Goal: Navigation & Orientation: Find specific page/section

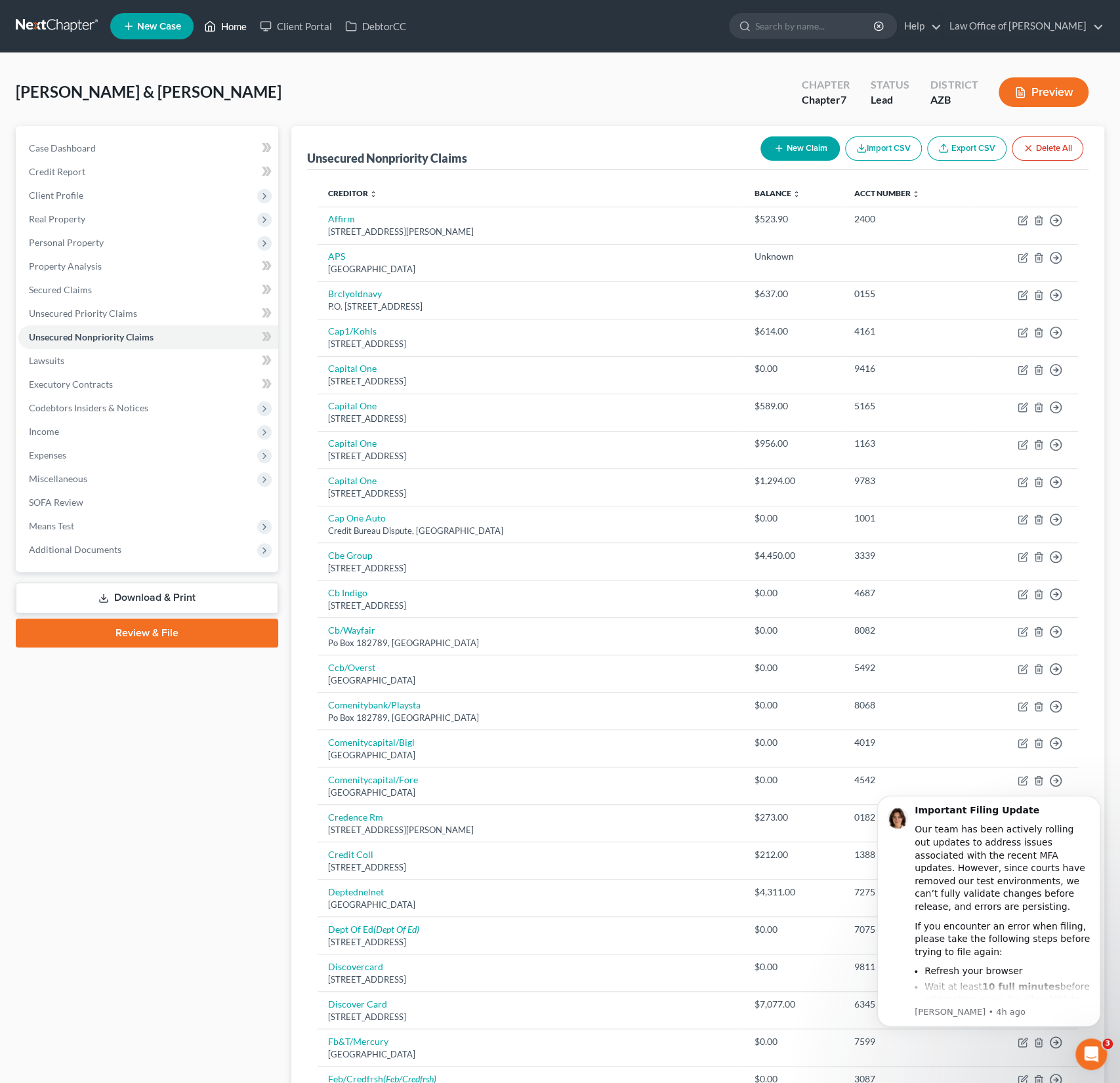
click at [229, 18] on link "Home" at bounding box center [225, 26] width 56 height 24
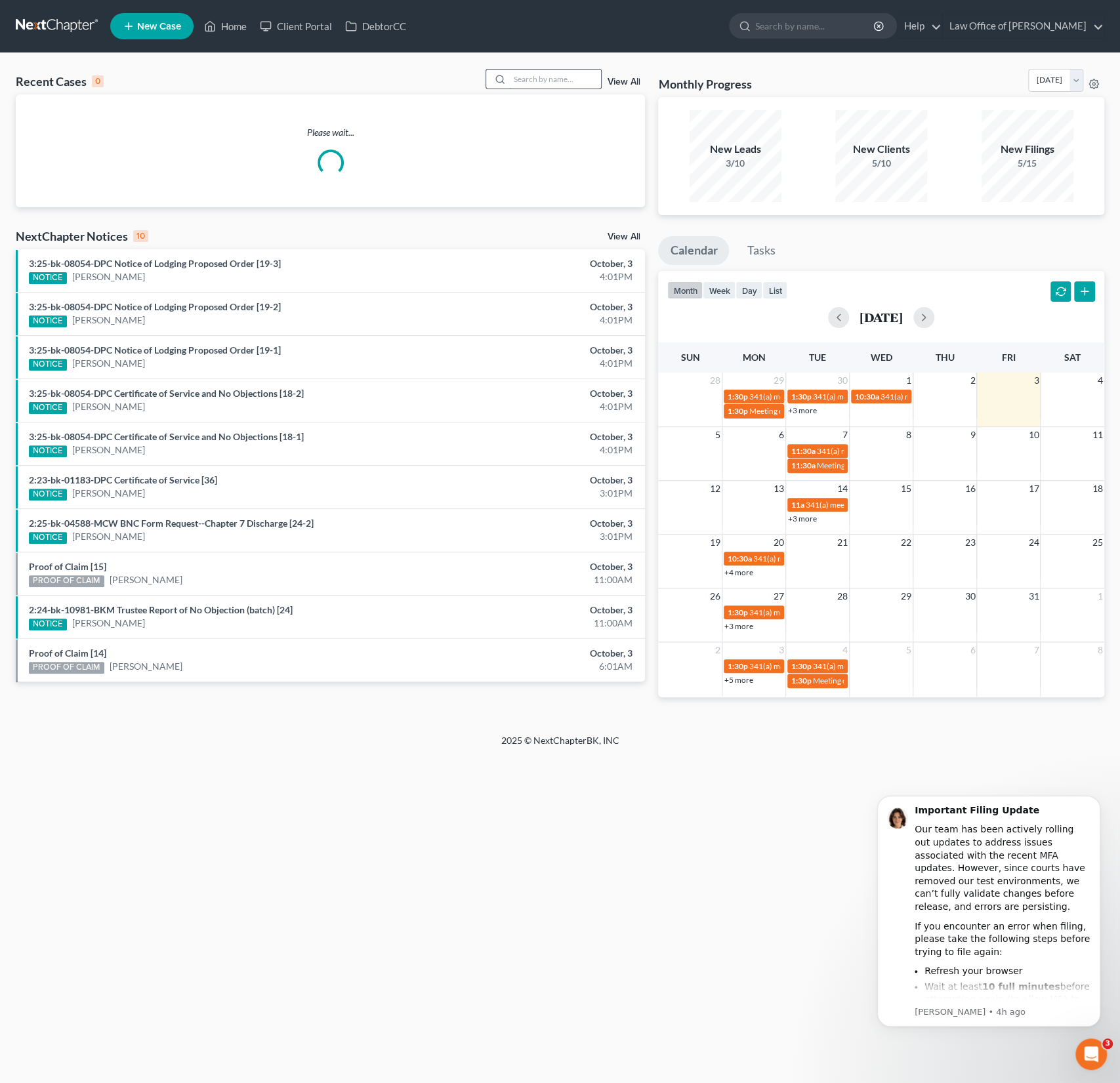
click at [555, 76] on input "search" at bounding box center [555, 79] width 92 height 19
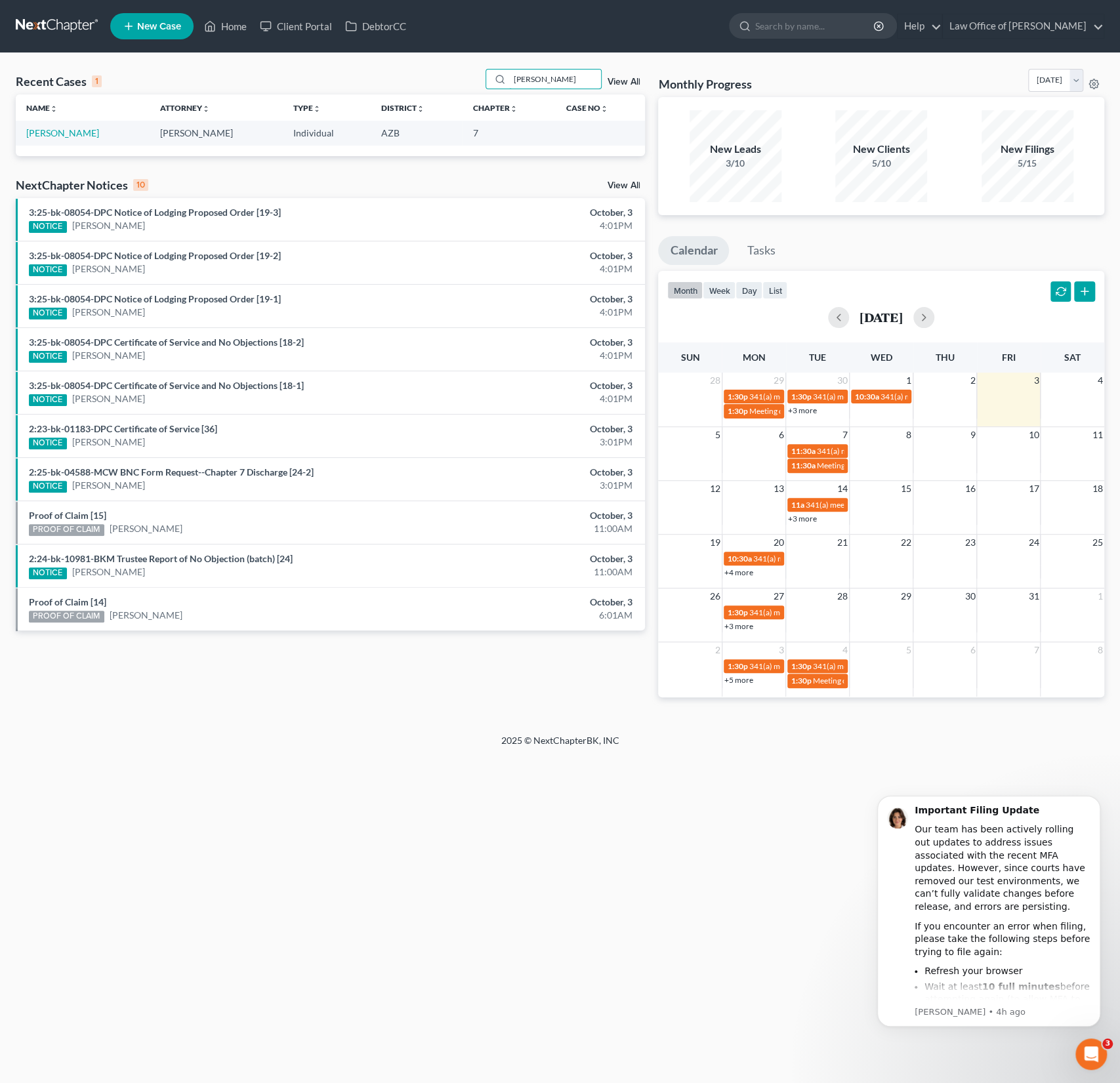
drag, startPoint x: 567, startPoint y: 79, endPoint x: 484, endPoint y: 79, distance: 83.0
click at [484, 79] on div "Recent Cases 1 [PERSON_NAME] View All" at bounding box center [330, 82] width 629 height 25
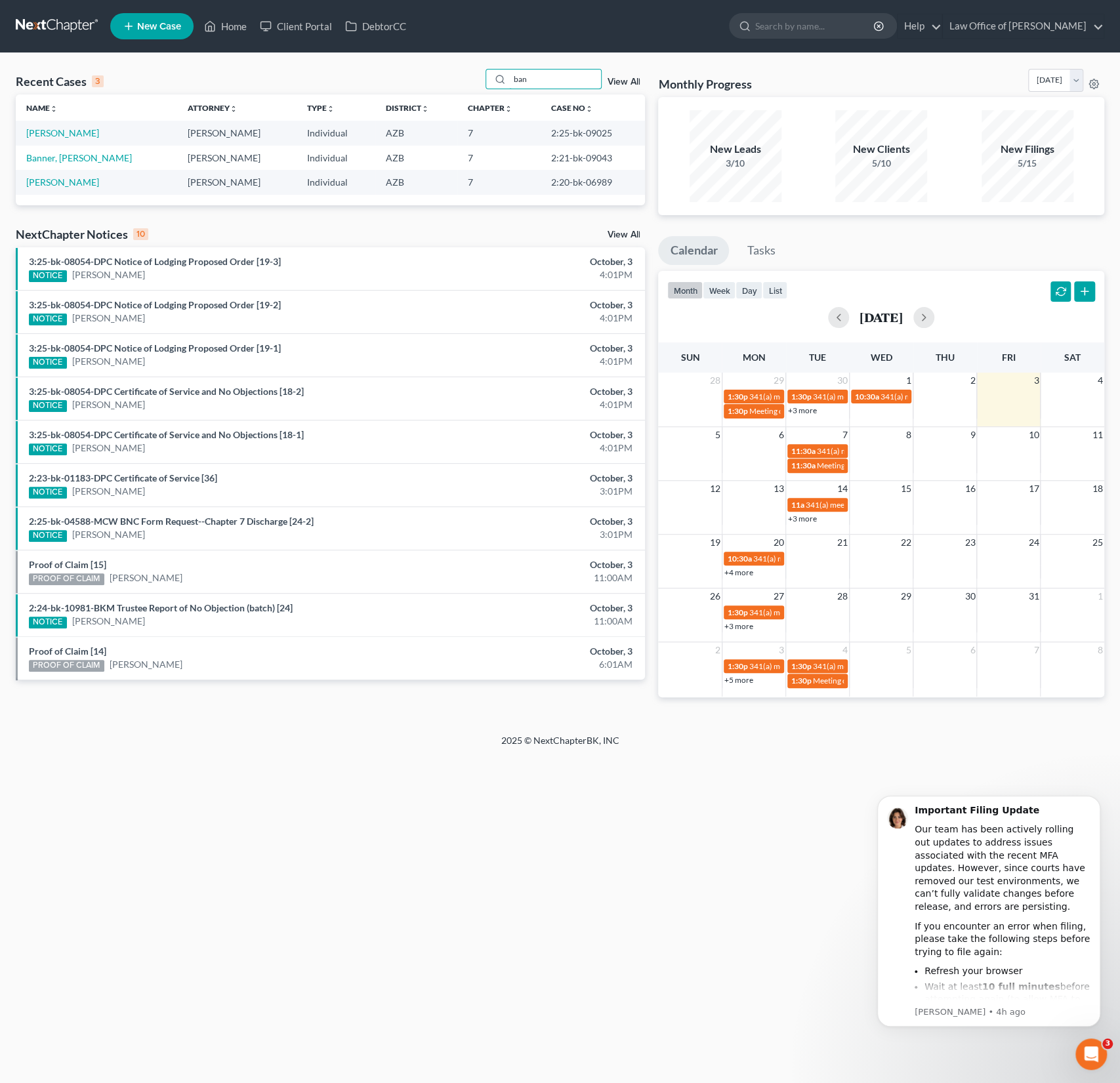
drag, startPoint x: 560, startPoint y: 79, endPoint x: 475, endPoint y: 75, distance: 85.1
click at [475, 75] on div "Recent Cases 3 ban View All" at bounding box center [330, 82] width 629 height 25
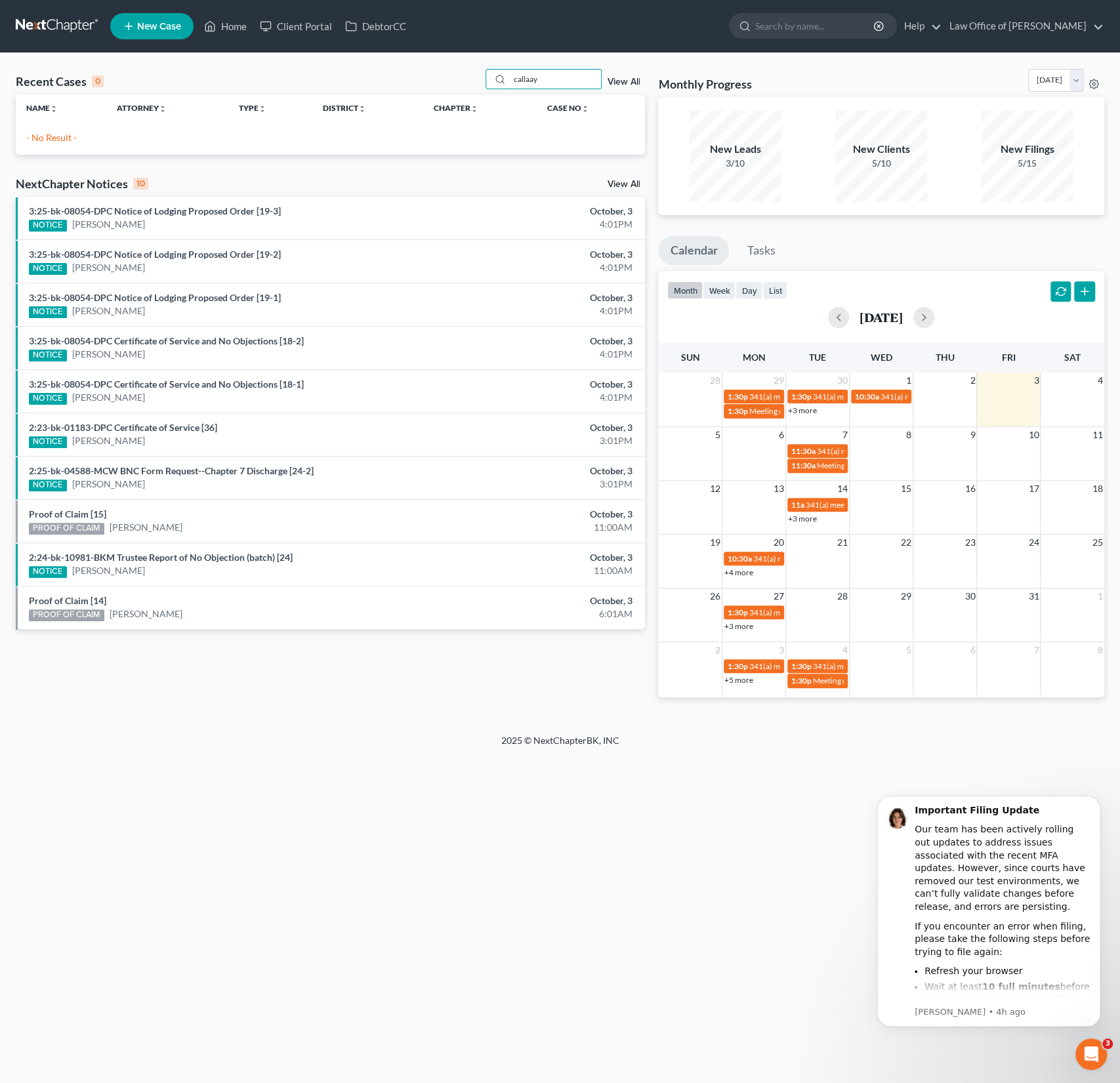
drag, startPoint x: 554, startPoint y: 78, endPoint x: 476, endPoint y: 68, distance: 78.6
click at [476, 69] on div "Recent Cases 0 callaay View All" at bounding box center [330, 82] width 629 height 25
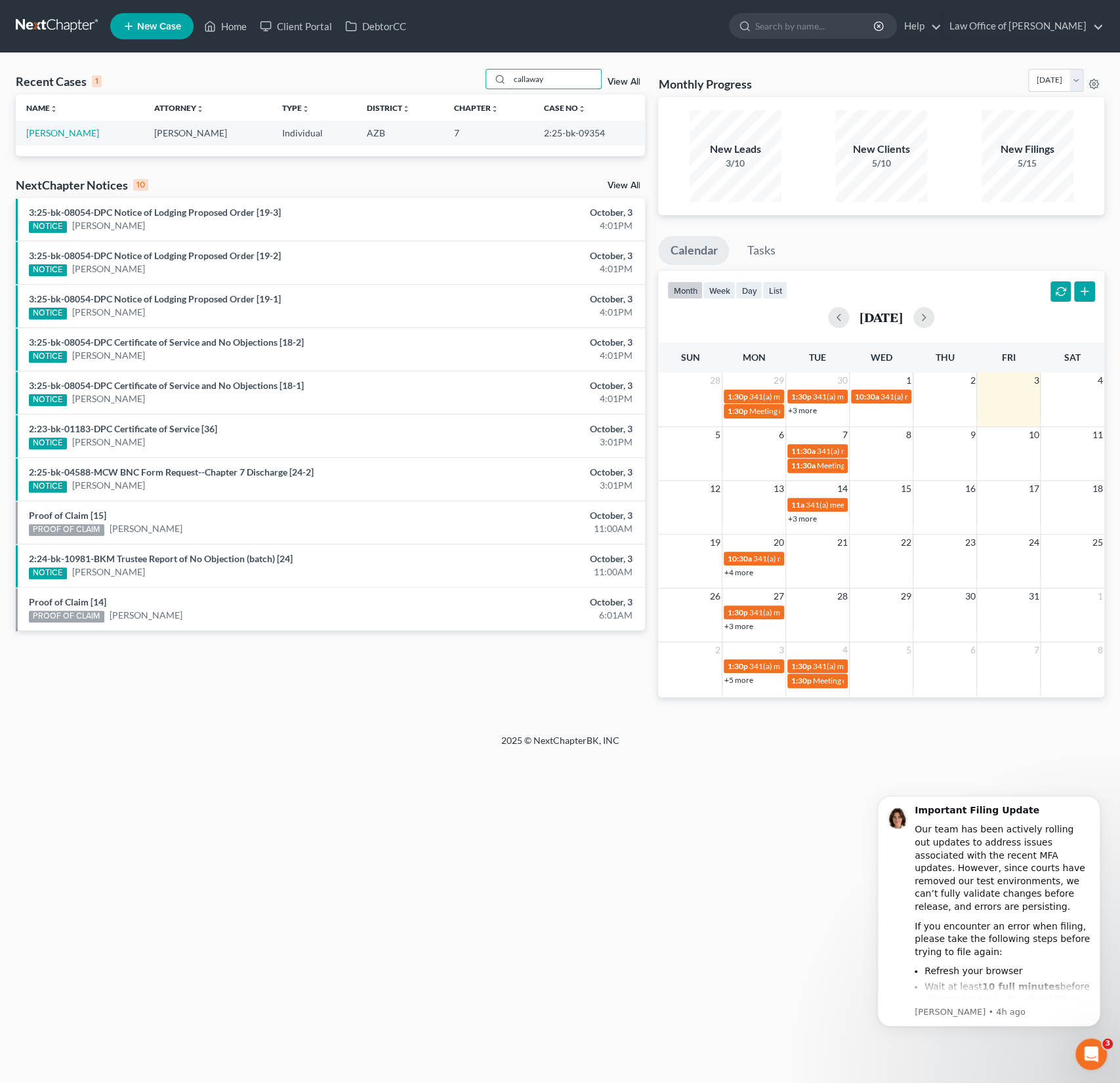
drag, startPoint x: 561, startPoint y: 76, endPoint x: 441, endPoint y: 60, distance: 121.1
click at [441, 60] on div "Recent Cases 1 callaway View All Name unfold_more expand_more expand_less Attor…" at bounding box center [560, 393] width 1120 height 681
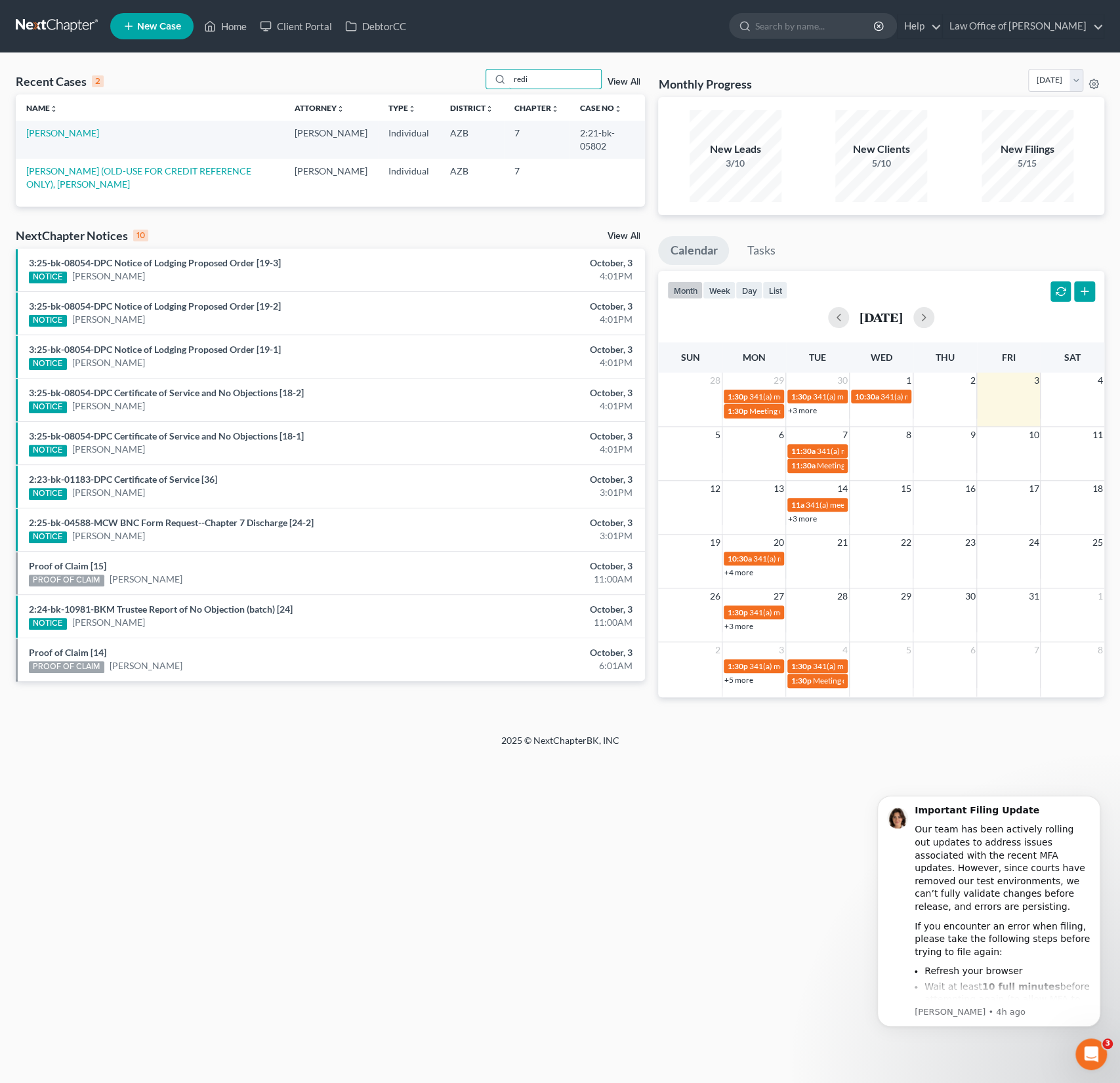
drag, startPoint x: 544, startPoint y: 73, endPoint x: 473, endPoint y: 67, distance: 71.3
click at [473, 67] on div "Recent Cases 2 redi View All Name unfold_more expand_more expand_less Attorney …" at bounding box center [560, 393] width 1120 height 681
drag, startPoint x: 541, startPoint y: 81, endPoint x: 473, endPoint y: 63, distance: 70.3
click at [473, 63] on div "Recent Cases 2 redi View All Name unfold_more expand_more expand_less Attorney …" at bounding box center [560, 393] width 1120 height 681
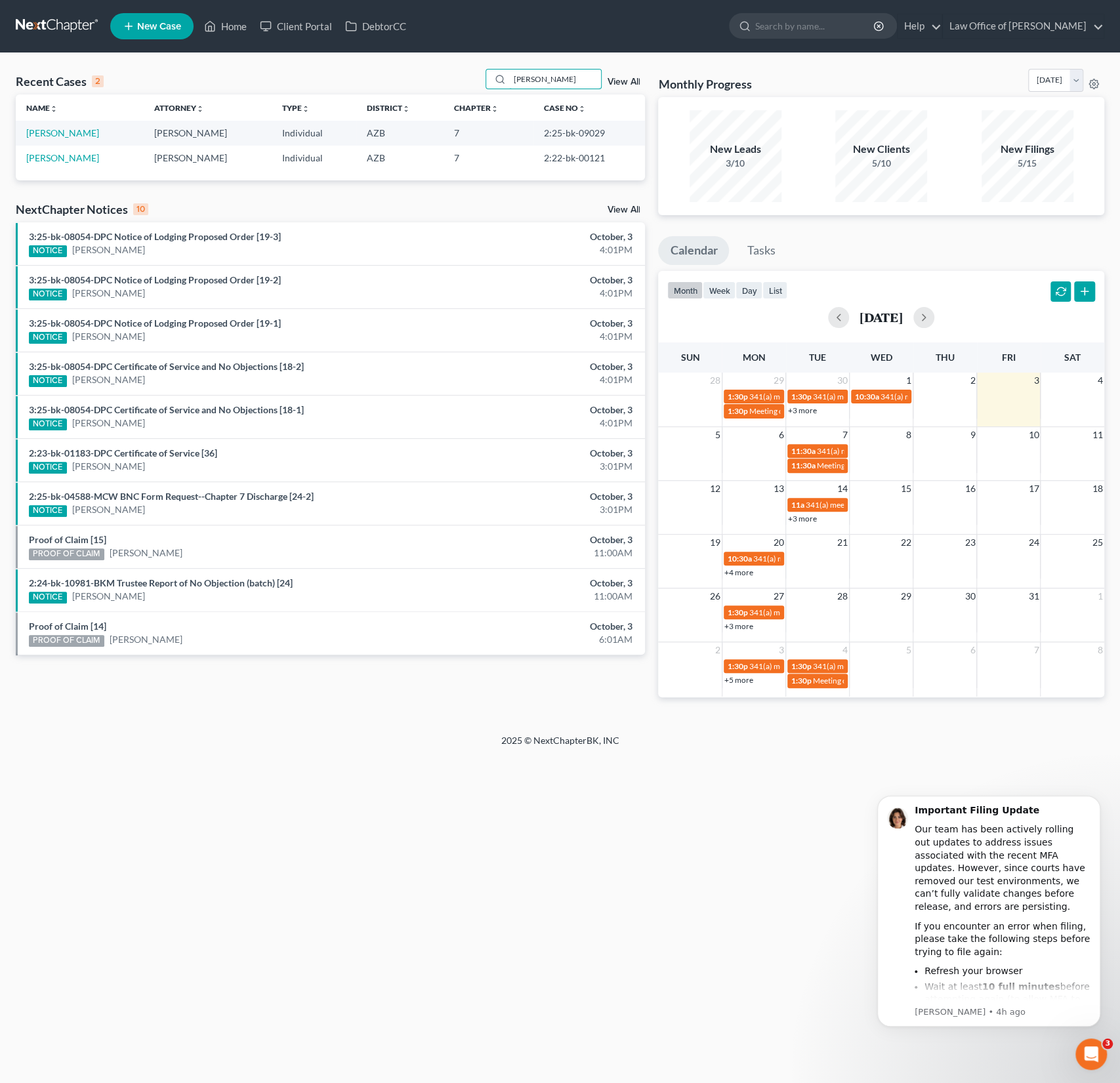
drag, startPoint x: 555, startPoint y: 73, endPoint x: 479, endPoint y: 73, distance: 76.0
click at [479, 73] on div "Recent Cases 2 [PERSON_NAME] View All" at bounding box center [330, 82] width 629 height 25
drag, startPoint x: 552, startPoint y: 86, endPoint x: 452, endPoint y: 72, distance: 101.0
click at [452, 72] on div "Recent Cases 2 [PERSON_NAME] View All" at bounding box center [330, 82] width 629 height 25
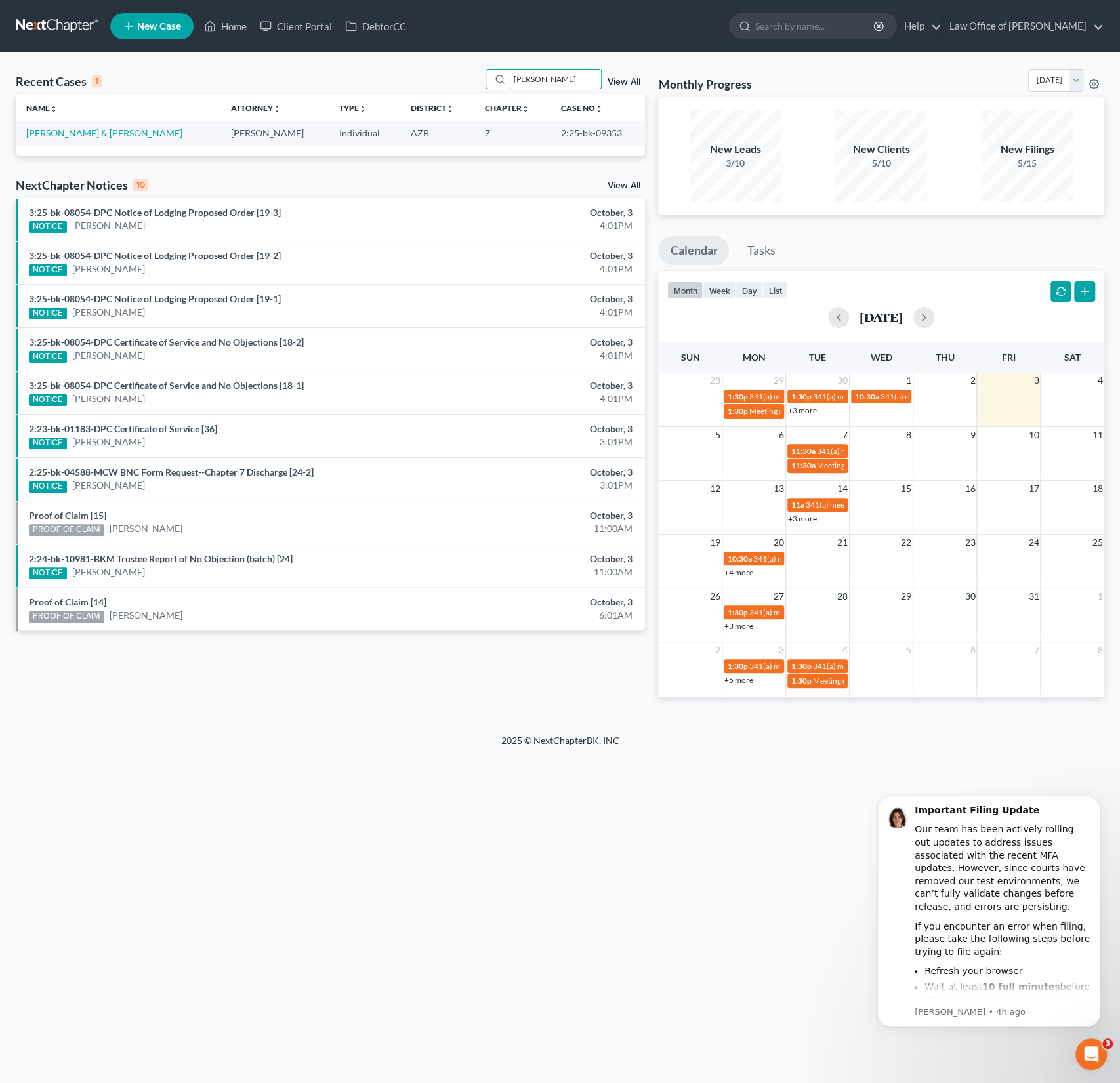
drag, startPoint x: 558, startPoint y: 75, endPoint x: 460, endPoint y: 62, distance: 98.9
click at [460, 62] on div "Recent Cases 1 [PERSON_NAME] View All Name unfold_more expand_more expand_less …" at bounding box center [560, 393] width 1120 height 681
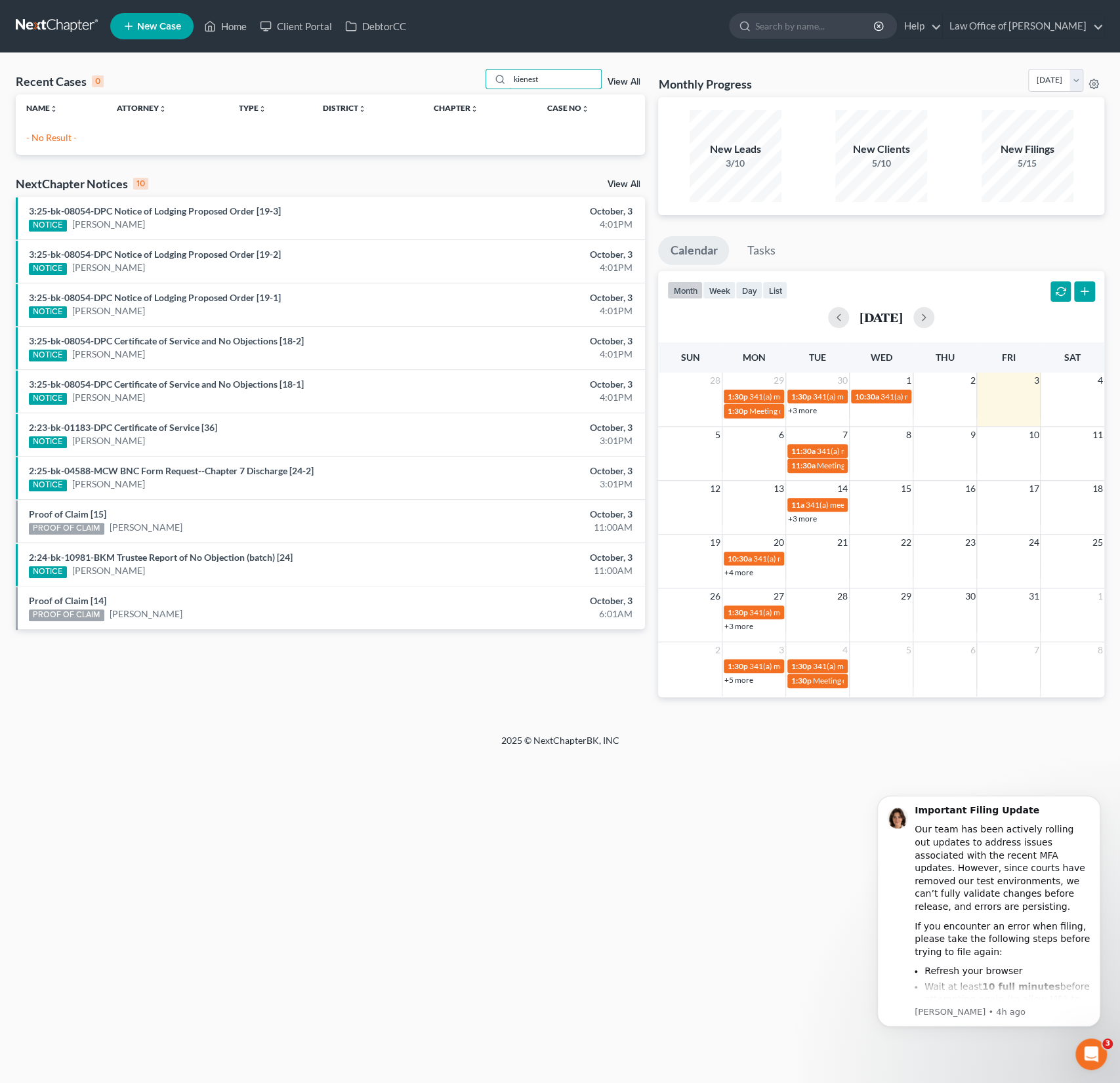
drag, startPoint x: 560, startPoint y: 80, endPoint x: 411, endPoint y: 38, distance: 154.8
click at [411, 38] on div "Home New Case Client Portal DebtorCC Law Office of [PERSON_NAME] Sanchez [EMAIL…" at bounding box center [560, 541] width 1120 height 1083
type input "[PERSON_NAME]"
